Goal: Check status: Check status

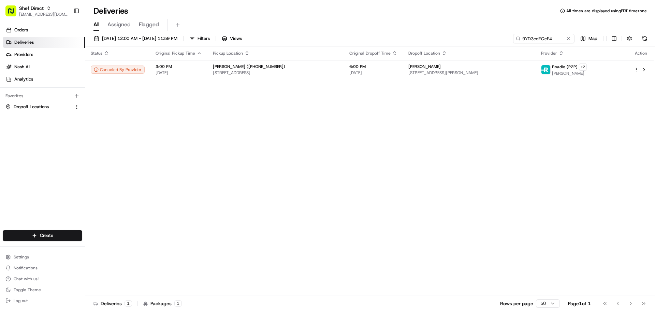
click at [524, 37] on input "9YD3edFQcF4" at bounding box center [543, 39] width 61 height 10
click at [525, 37] on input "9YD3edFQcF4" at bounding box center [543, 39] width 61 height 10
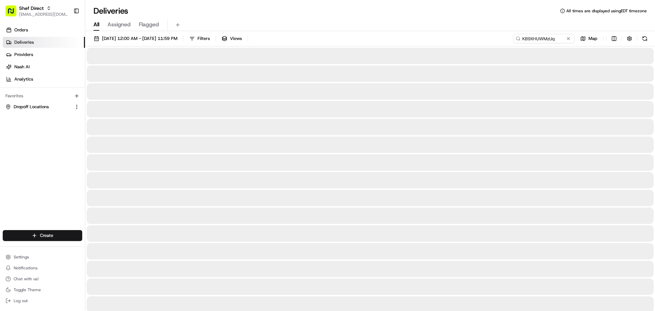
type input "KB9XHUWMzUq"
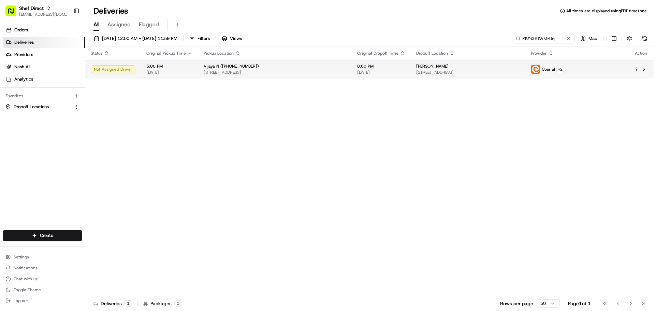
click at [419, 73] on td "[PERSON_NAME] [STREET_ADDRESS]" at bounding box center [468, 69] width 115 height 18
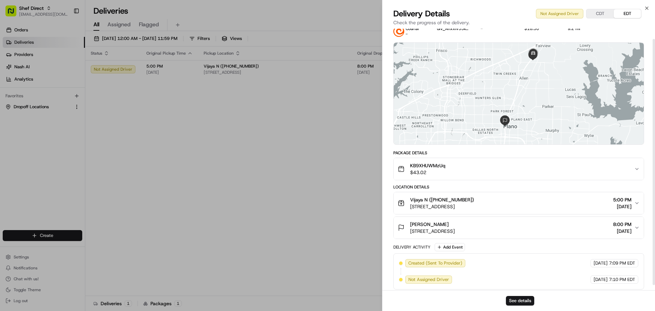
scroll to position [16, 0]
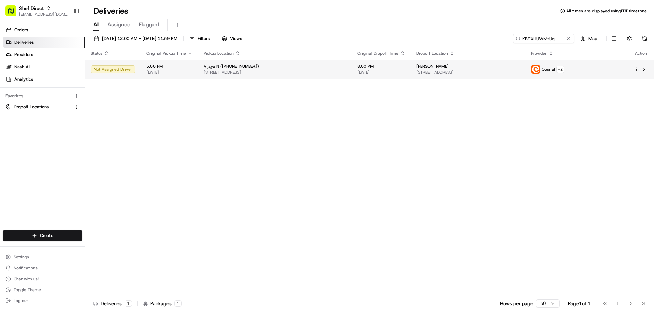
click at [637, 69] on html "Shef Direct [EMAIL_ADDRESS][DOMAIN_NAME] Toggle Sidebar Orders Deliveries Provi…" at bounding box center [327, 155] width 655 height 311
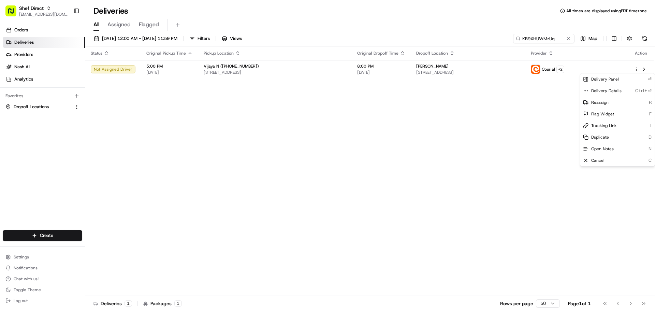
drag, startPoint x: 283, startPoint y: 120, endPoint x: 417, endPoint y: 100, distance: 135.6
click at [286, 120] on html "Shef Direct [EMAIL_ADDRESS][DOMAIN_NAME] Toggle Sidebar Orders Deliveries Provi…" at bounding box center [327, 155] width 655 height 311
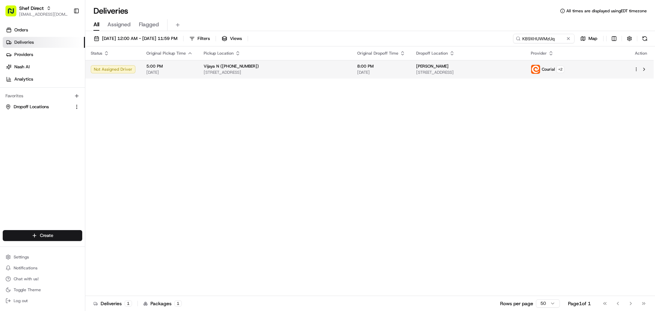
click at [555, 68] on span "Courial" at bounding box center [548, 69] width 13 height 5
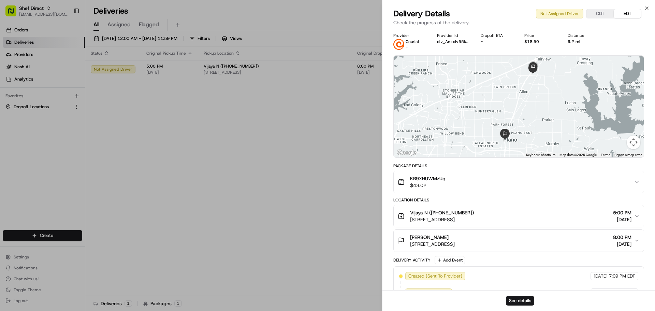
click at [411, 45] on div "Courial -" at bounding box center [412, 44] width 13 height 11
